Goal: Find specific page/section: Find specific page/section

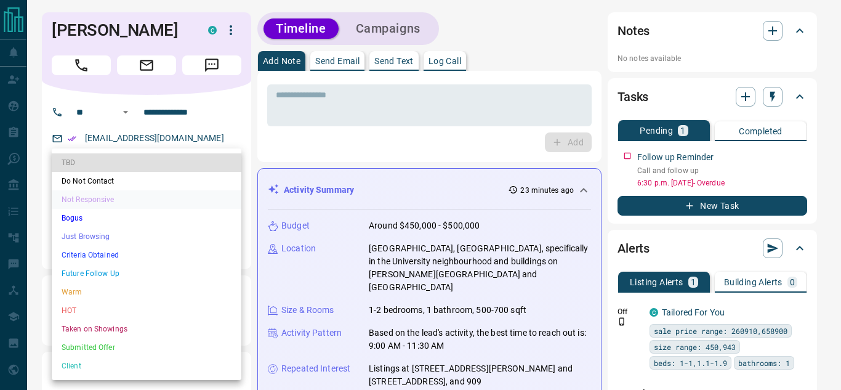
click at [88, 327] on li "Taken on Showings" at bounding box center [147, 329] width 190 height 18
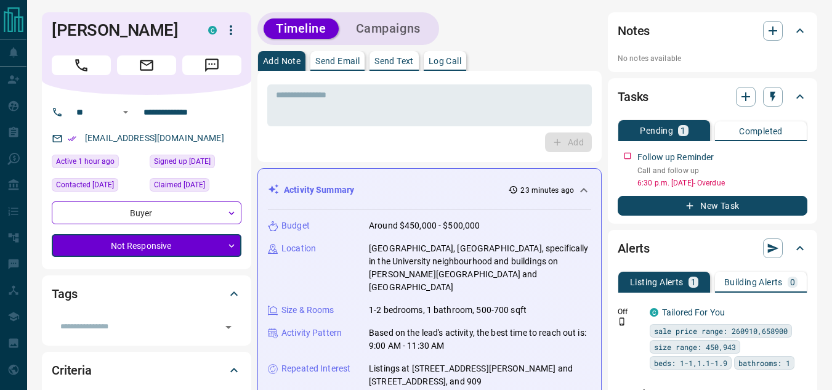
type input "*"
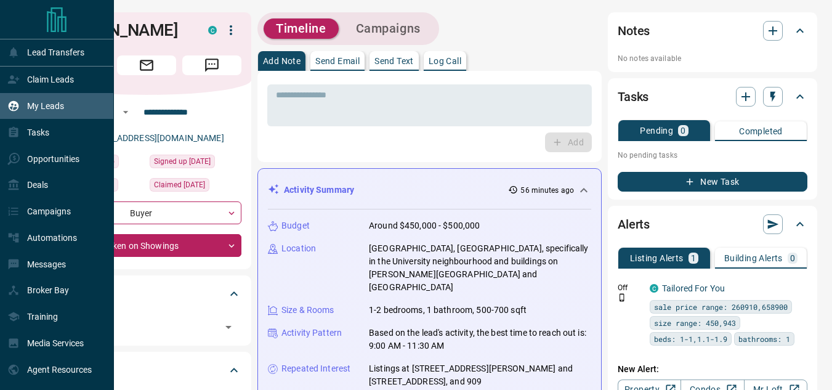
click at [19, 105] on icon at bounding box center [13, 106] width 12 height 12
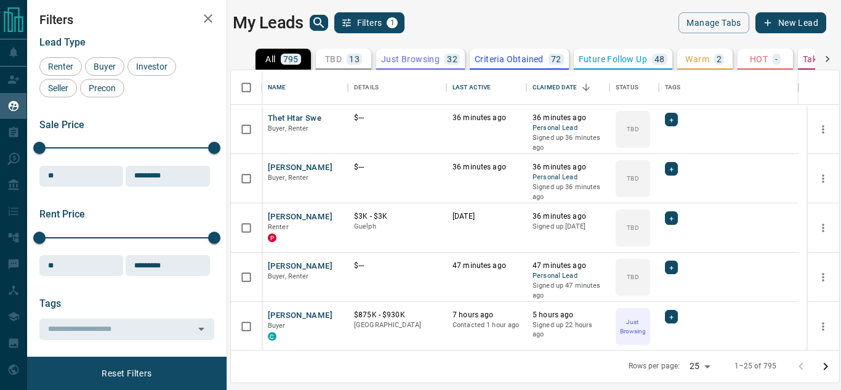
scroll to position [270, 599]
click at [325, 17] on icon "search button" at bounding box center [319, 22] width 15 height 15
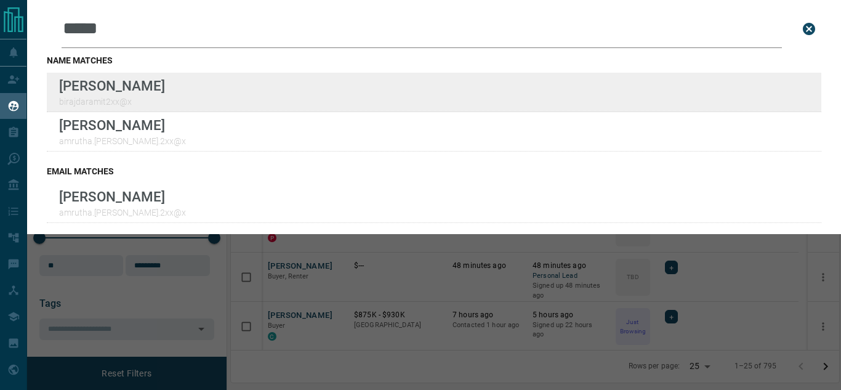
type input "*****"
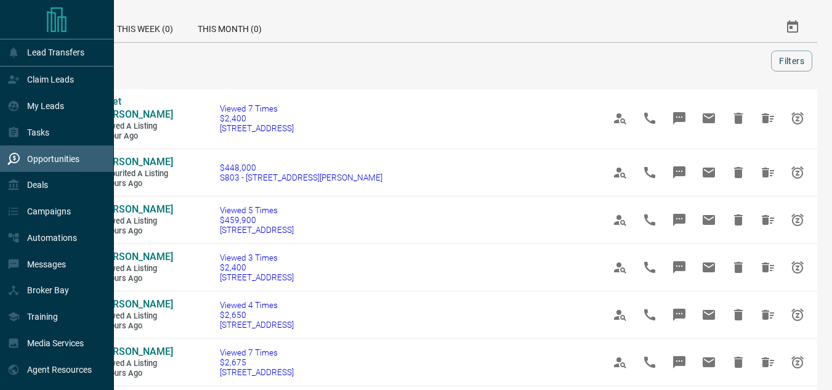
click at [31, 155] on div "Opportunities" at bounding box center [43, 158] width 72 height 20
